Goal: Navigation & Orientation: Find specific page/section

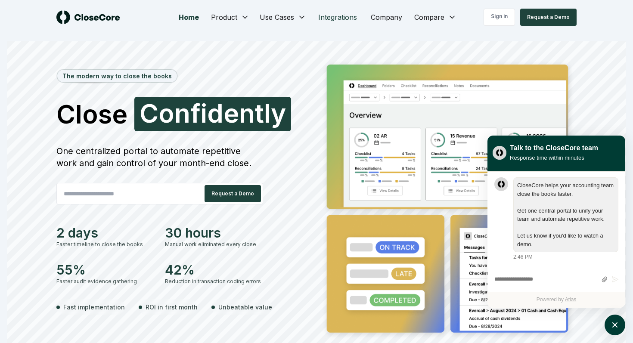
click at [349, 19] on link "Integrations" at bounding box center [338, 17] width 53 height 17
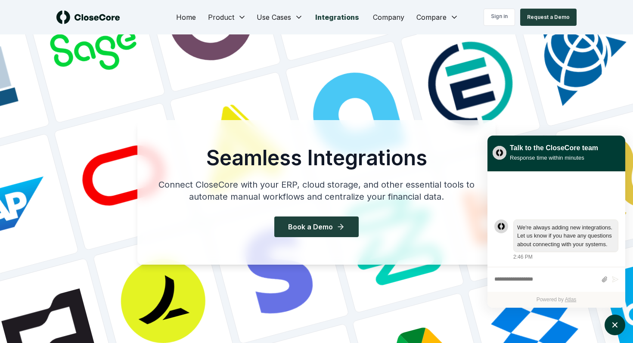
click at [349, 15] on link "Integrations" at bounding box center [338, 17] width 58 height 17
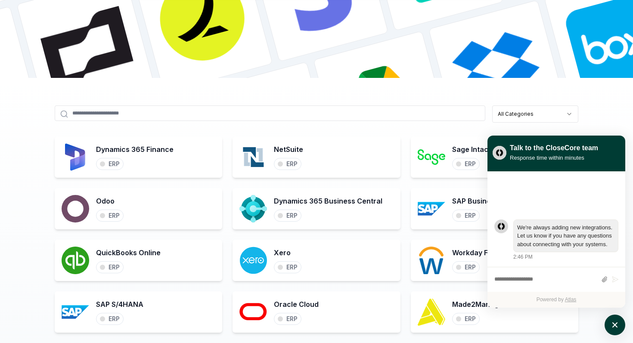
scroll to position [325, 0]
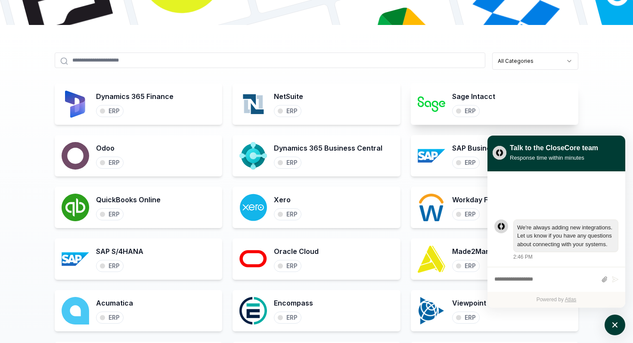
click at [425, 99] on img at bounding box center [432, 104] width 28 height 28
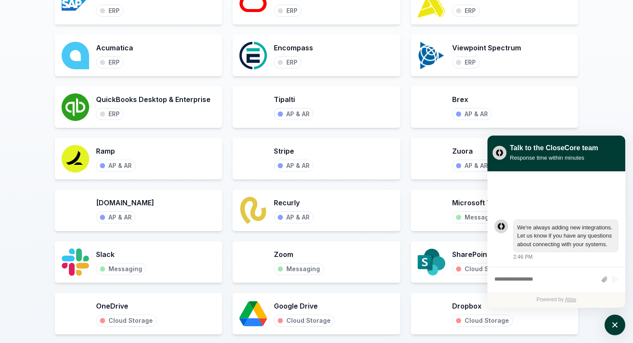
scroll to position [507, 0]
